Goal: Entertainment & Leisure: Consume media (video, audio)

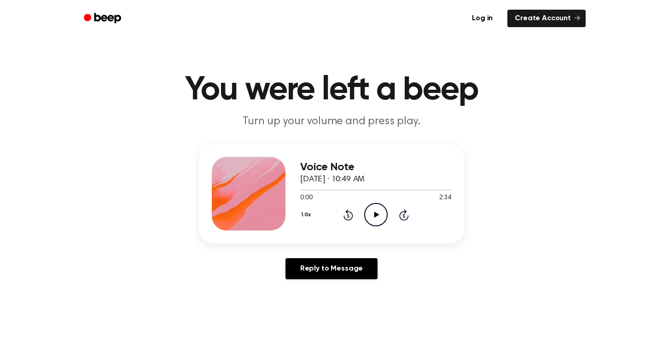
click at [371, 214] on icon "Play Audio" at bounding box center [375, 214] width 23 height 23
click at [372, 214] on icon "Pause Audio" at bounding box center [375, 214] width 23 height 23
click at [343, 176] on span "[DATE] · 10:49 AM" at bounding box center [332, 180] width 64 height 8
click at [373, 214] on icon "Play Audio" at bounding box center [375, 214] width 23 height 23
click at [375, 209] on icon "Pause Audio" at bounding box center [375, 214] width 23 height 23
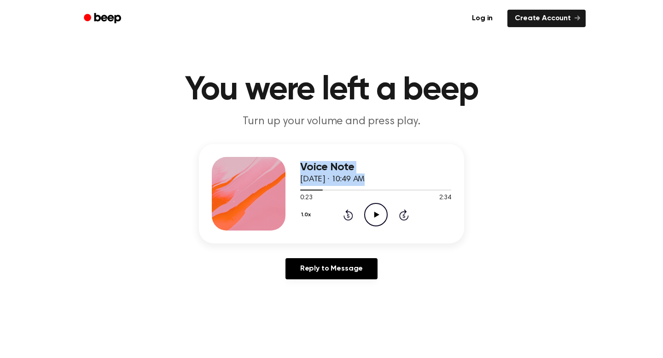
drag, startPoint x: 319, startPoint y: 189, endPoint x: 279, endPoint y: 190, distance: 40.1
click at [279, 190] on div "Voice Note [DATE] · 10:49 AM 0:23 2:34 Your browser does not support the [objec…" at bounding box center [331, 194] width 265 height 100
click at [321, 190] on span at bounding box center [319, 190] width 7 height 7
click at [346, 215] on icon "Rewind 5 seconds" at bounding box center [348, 215] width 10 height 12
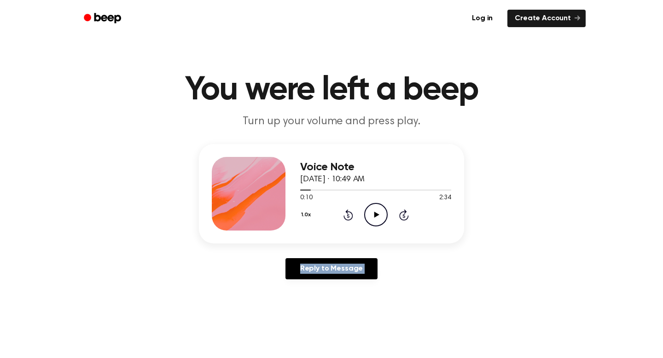
click at [346, 215] on icon "Rewind 5 seconds" at bounding box center [348, 215] width 10 height 12
click at [450, 283] on div "Reply to Message" at bounding box center [331, 272] width 265 height 29
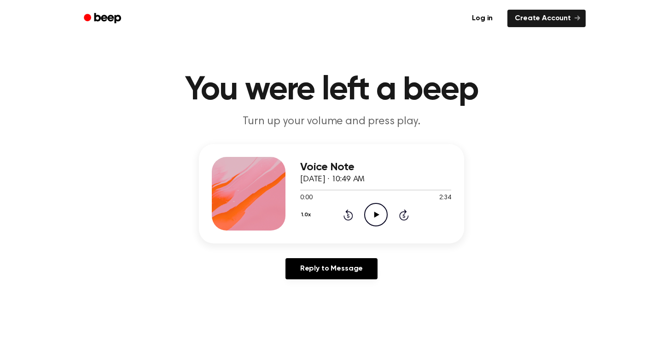
click at [369, 220] on icon "Play Audio" at bounding box center [375, 214] width 23 height 23
click at [376, 209] on icon "Pause Audio" at bounding box center [375, 214] width 23 height 23
drag, startPoint x: 310, startPoint y: 189, endPoint x: 299, endPoint y: 191, distance: 11.7
click at [299, 191] on div "Voice Note [DATE] · 10:49 AM 0:10 2:34 Your browser does not support the [objec…" at bounding box center [331, 194] width 265 height 100
click at [349, 217] on icon "Rewind 5 seconds" at bounding box center [348, 215] width 10 height 12
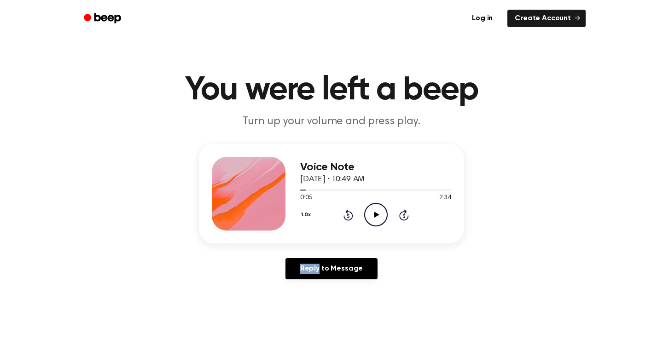
click at [349, 217] on icon "Rewind 5 seconds" at bounding box center [348, 215] width 10 height 12
click at [379, 215] on icon "Play Audio" at bounding box center [375, 214] width 23 height 23
click at [366, 219] on icon "Pause Audio" at bounding box center [375, 214] width 23 height 23
